Goal: Task Accomplishment & Management: Use online tool/utility

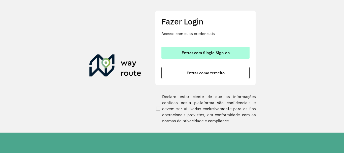
click at [195, 51] on span "Entrar com Single Sign-on" at bounding box center [206, 53] width 48 height 4
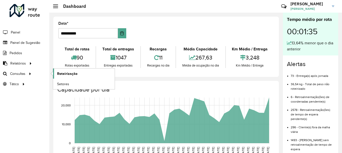
click at [65, 73] on span "Roteirização" at bounding box center [67, 73] width 20 height 5
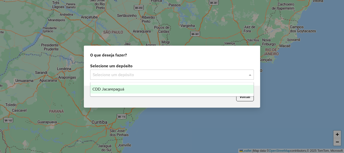
click at [117, 74] on input "text" at bounding box center [167, 75] width 149 height 6
click at [118, 88] on span "CDD Jacarepaguá" at bounding box center [108, 89] width 32 height 4
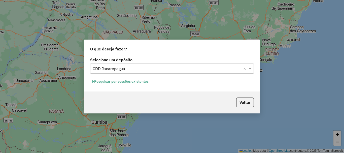
click at [121, 82] on button "Pesquisar por sessões existentes" at bounding box center [120, 82] width 61 height 8
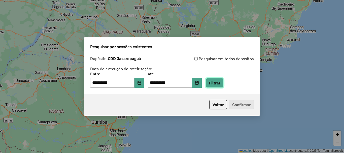
click at [221, 81] on button "Filtrar" at bounding box center [215, 83] width 18 height 10
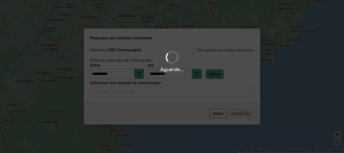
click at [181, 94] on input "text" at bounding box center [167, 92] width 149 height 6
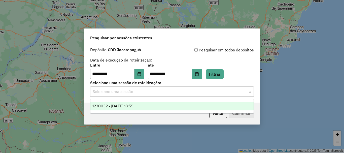
click at [125, 107] on span "1230032 - 15/08/2025 18:59" at bounding box center [112, 106] width 41 height 4
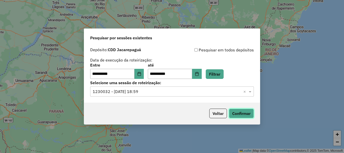
click at [240, 115] on button "Confirmar" at bounding box center [241, 114] width 25 height 10
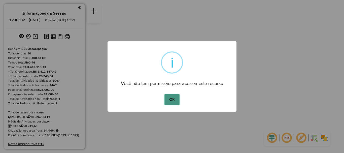
click at [172, 100] on button "OK" at bounding box center [171, 100] width 15 height 12
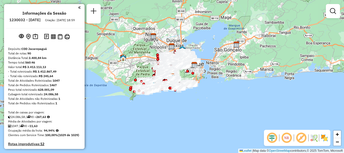
scroll to position [2078, 0]
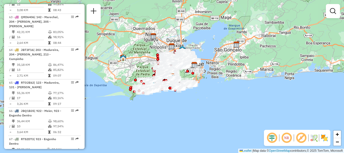
select select "**********"
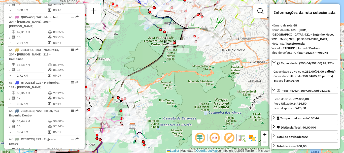
drag, startPoint x: 69, startPoint y: 77, endPoint x: 72, endPoint y: 77, distance: 2.8
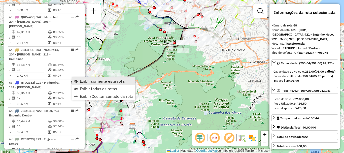
click at [92, 81] on span "Exibir somente esta rota" at bounding box center [102, 81] width 45 height 4
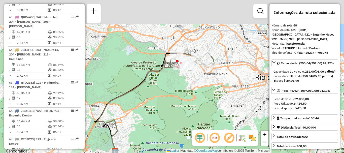
drag, startPoint x: 148, startPoint y: 66, endPoint x: 145, endPoint y: 71, distance: 6.1
click at [145, 71] on div "Janela de atendimento Grade de atendimento Capacidade Transportadoras Veículos …" at bounding box center [172, 76] width 344 height 153
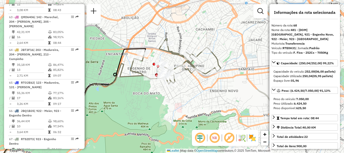
drag, startPoint x: 200, startPoint y: 85, endPoint x: 212, endPoint y: 85, distance: 11.9
click at [212, 85] on div "Janela de atendimento Grade de atendimento Capacidade Transportadoras Veículos …" at bounding box center [172, 76] width 344 height 153
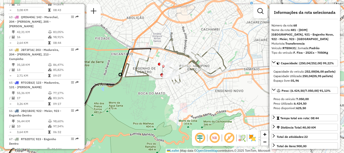
scroll to position [1430, 0]
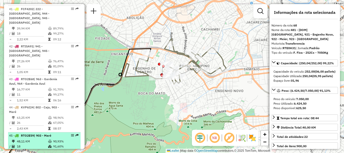
click at [38, 144] on td "18" at bounding box center [32, 146] width 31 height 5
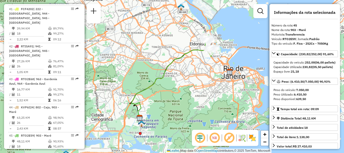
drag, startPoint x: 194, startPoint y: 60, endPoint x: 173, endPoint y: 86, distance: 33.7
click at [173, 86] on div "Janela de atendimento Grade de atendimento Capacidade Transportadoras Veículos …" at bounding box center [172, 76] width 344 height 153
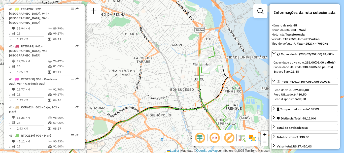
drag, startPoint x: 195, startPoint y: 57, endPoint x: 186, endPoint y: 100, distance: 43.8
click at [186, 100] on div "Janela de atendimento Grade de atendimento Capacidade Transportadoras Veículos …" at bounding box center [172, 76] width 344 height 153
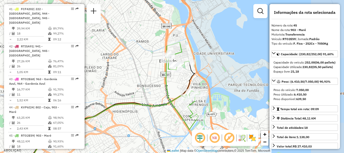
drag, startPoint x: 212, startPoint y: 84, endPoint x: 178, endPoint y: 79, distance: 33.8
click at [178, 79] on div "Janela de atendimento Grade de atendimento Capacidade Transportadoras Veículos …" at bounding box center [172, 76] width 344 height 153
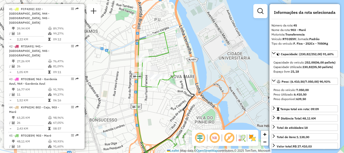
drag, startPoint x: 154, startPoint y: 24, endPoint x: 159, endPoint y: 60, distance: 36.6
click at [159, 60] on div "Janela de atendimento Grade de atendimento Capacidade Transportadoras Veículos …" at bounding box center [172, 76] width 344 height 153
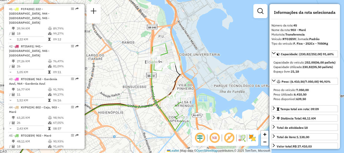
drag, startPoint x: 174, startPoint y: 89, endPoint x: 169, endPoint y: 58, distance: 31.3
click at [169, 63] on icon at bounding box center [95, 112] width 169 height 99
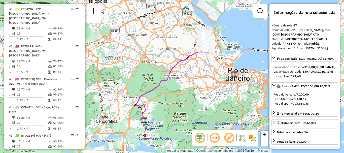
click at [161, 63] on icon at bounding box center [172, 87] width 73 height 70
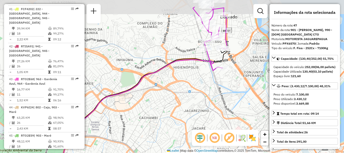
drag, startPoint x: 165, startPoint y: 77, endPoint x: 152, endPoint y: 96, distance: 23.7
click at [153, 95] on div "Janela de atendimento Grade de atendimento Capacidade Transportadoras Veículos …" at bounding box center [172, 76] width 344 height 153
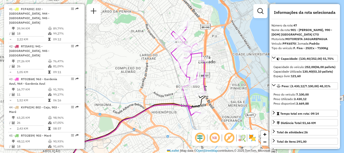
drag, startPoint x: 169, startPoint y: 59, endPoint x: 159, endPoint y: 84, distance: 27.5
click at [159, 84] on div "Janela de atendimento Grade de atendimento Capacidade Transportadoras Veículos …" at bounding box center [172, 76] width 344 height 153
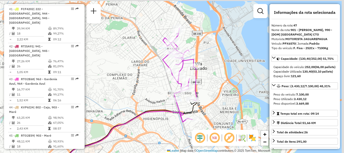
drag, startPoint x: 161, startPoint y: 76, endPoint x: 138, endPoint y: 86, distance: 24.8
click at [138, 86] on div "Janela de atendimento Grade de atendimento Capacidade Transportadoras Veículos …" at bounding box center [172, 76] width 344 height 153
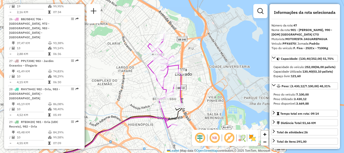
scroll to position [1453, 0]
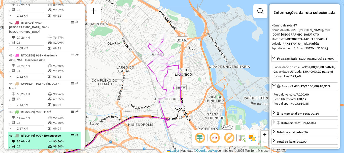
click at [21, 139] on td "53,69 KM" at bounding box center [32, 141] width 31 height 5
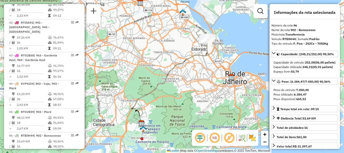
drag, startPoint x: 202, startPoint y: 45, endPoint x: 181, endPoint y: 58, distance: 24.7
click at [196, 43] on icon at bounding box center [203, 35] width 14 height 15
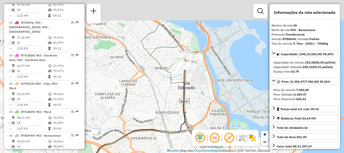
drag, startPoint x: 188, startPoint y: 47, endPoint x: 176, endPoint y: 77, distance: 33.1
click at [175, 78] on div "Janela de atendimento Grade de atendimento Capacidade Transportadoras Veículos …" at bounding box center [172, 76] width 344 height 153
